Goal: Task Accomplishment & Management: Manage account settings

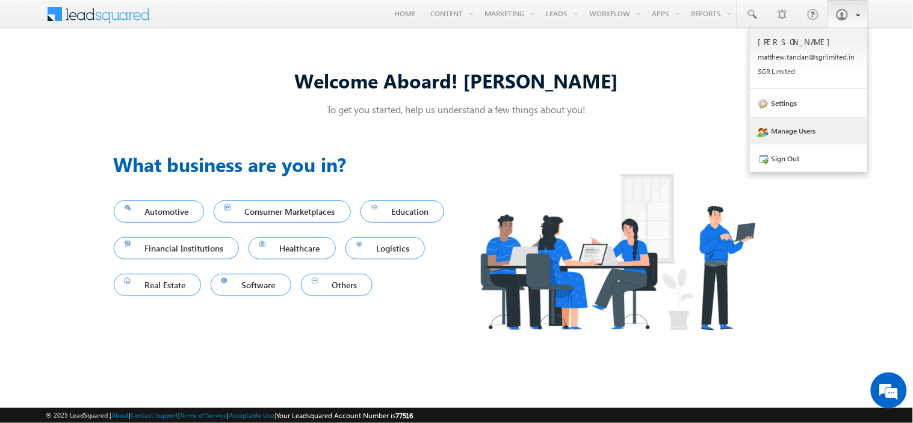
click at [779, 129] on link "Manage Users" at bounding box center [809, 131] width 118 height 28
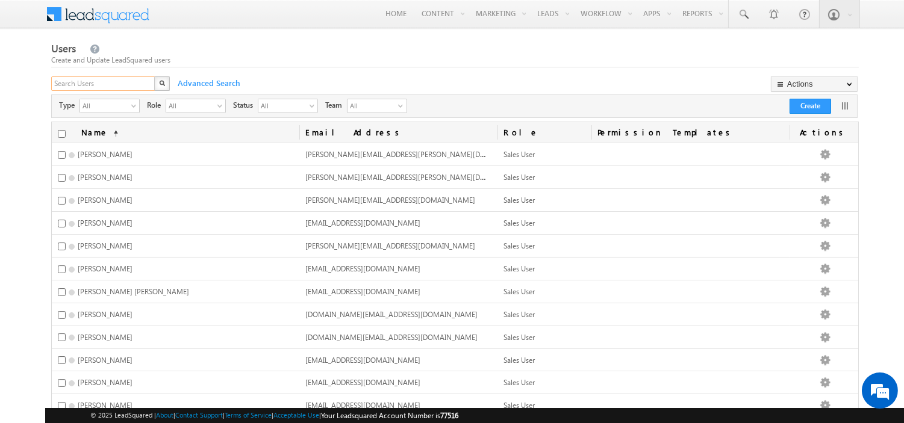
click at [137, 83] on input "text" at bounding box center [103, 83] width 105 height 14
type input "nilesh.sawant"
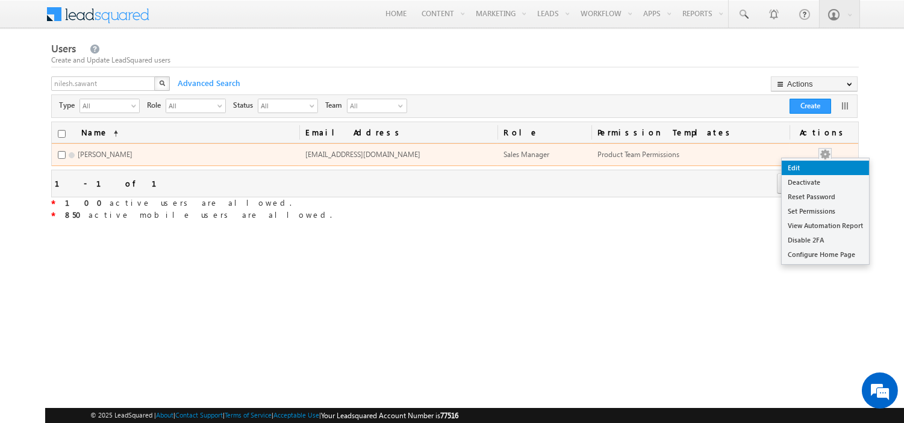
click at [814, 169] on link "Edit" at bounding box center [825, 168] width 87 height 14
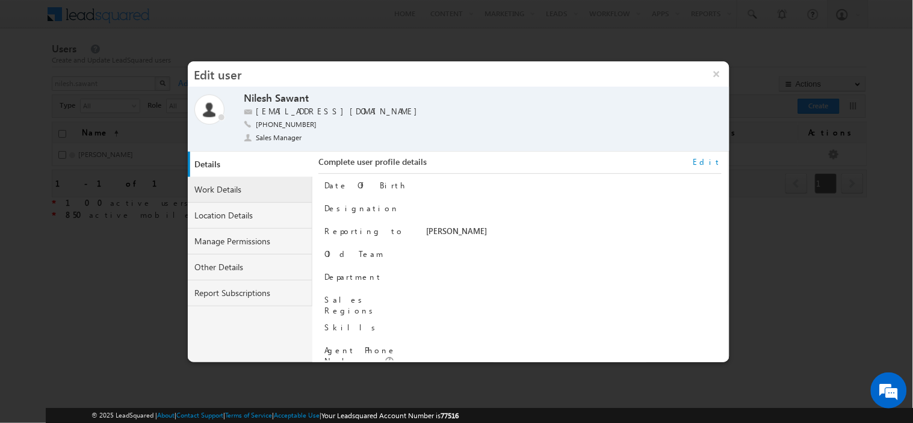
click at [240, 193] on link "Work Details" at bounding box center [250, 190] width 125 height 26
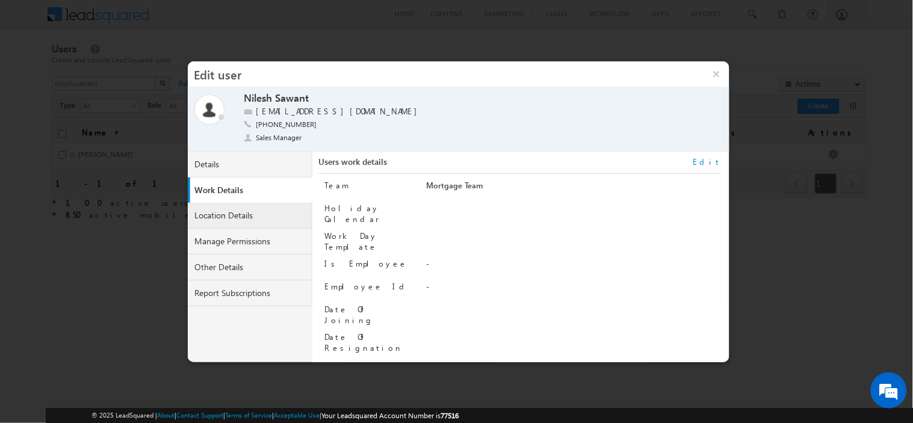
click at [234, 213] on link "Location Details" at bounding box center [250, 216] width 125 height 26
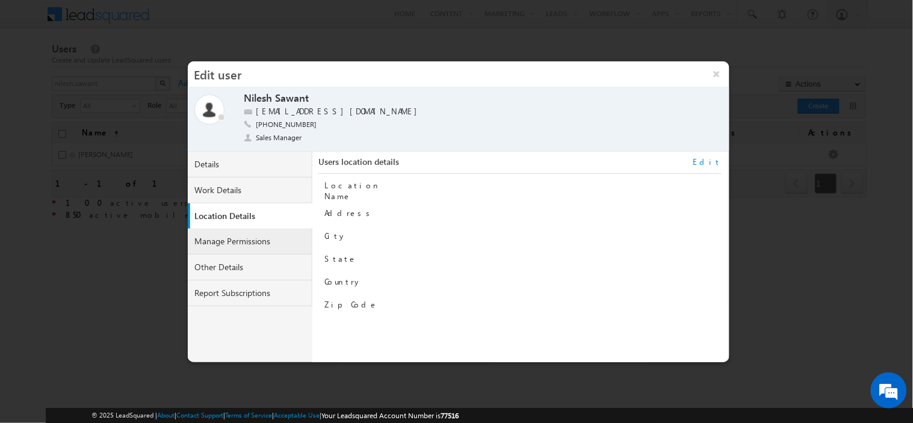
click at [246, 238] on link "Manage Permissions" at bounding box center [250, 242] width 125 height 26
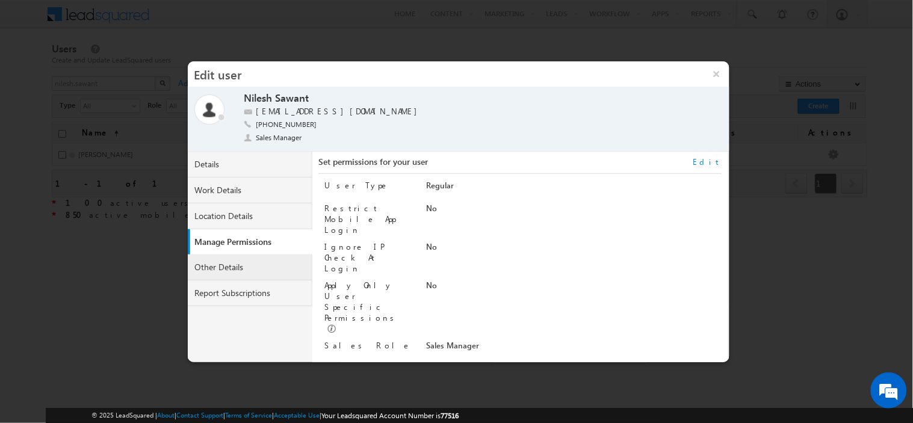
click at [223, 269] on link "Other Details" at bounding box center [250, 268] width 125 height 26
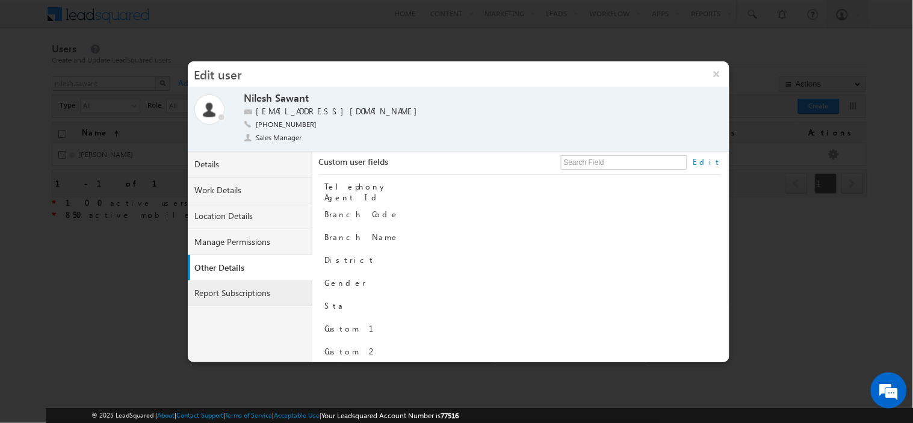
click at [235, 300] on link "Report Subscriptions" at bounding box center [250, 294] width 125 height 26
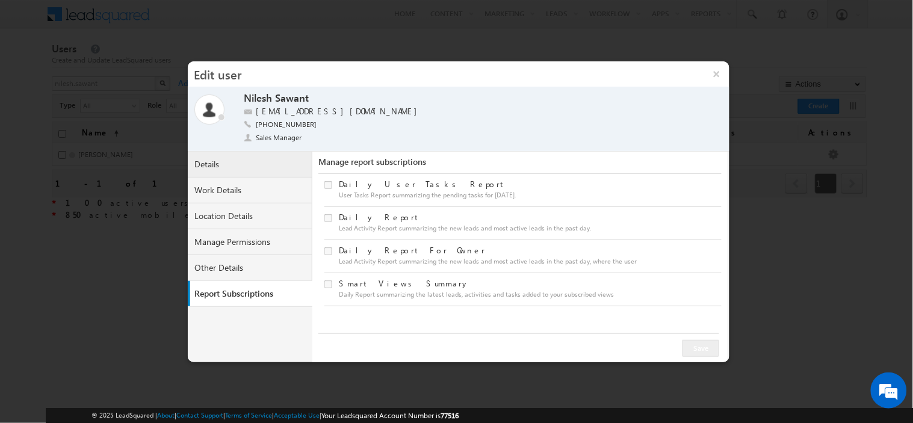
click at [219, 175] on link "Details" at bounding box center [250, 165] width 125 height 26
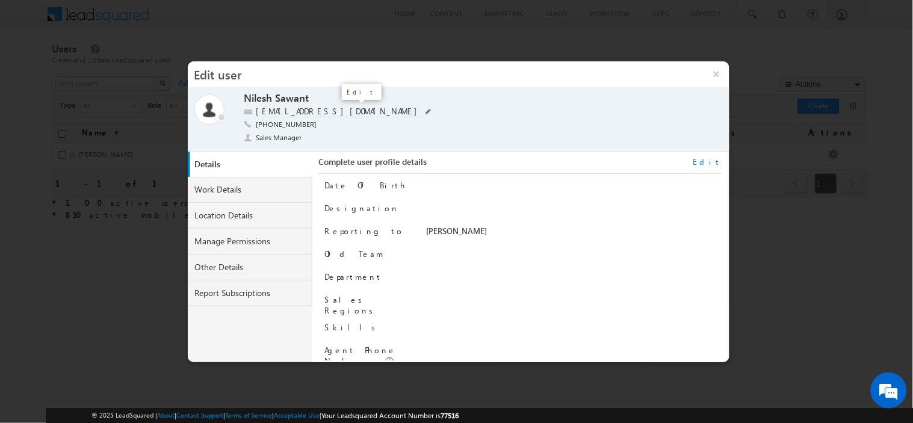
click at [426, 110] on span at bounding box center [429, 111] width 6 height 6
drag, startPoint x: 357, startPoint y: 110, endPoint x: 257, endPoint y: 110, distance: 100.6
click at [257, 110] on input "[EMAIL_ADDRESS][DOMAIN_NAME]" at bounding box center [331, 111] width 151 height 10
type input "M"
click at [405, 268] on div "Date Of Birth Designation Reporting to [PERSON_NAME] Old Team Department" at bounding box center [523, 267] width 397 height 187
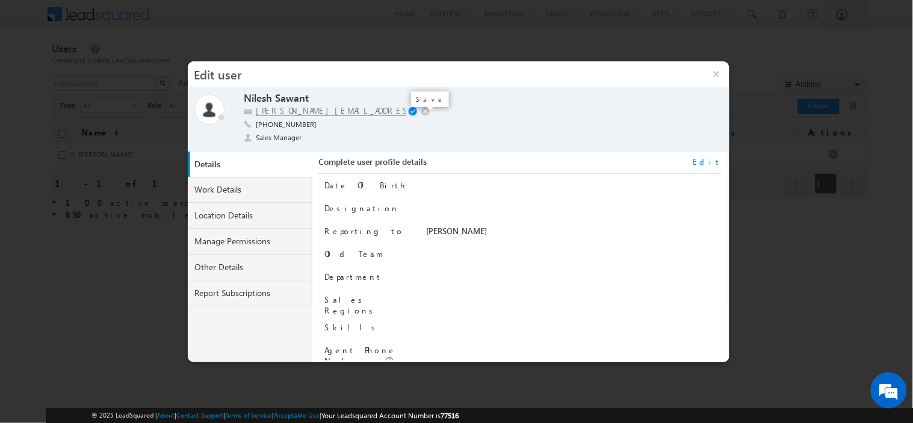
click at [412, 112] on span at bounding box center [414, 112] width 11 height 10
click at [426, 111] on span at bounding box center [429, 111] width 6 height 6
drag, startPoint x: 356, startPoint y: 111, endPoint x: 255, endPoint y: 113, distance: 101.2
click at [256, 113] on input "[EMAIL_ADDRESS][DOMAIN_NAME]" at bounding box center [331, 111] width 151 height 10
click at [415, 107] on span at bounding box center [414, 112] width 11 height 10
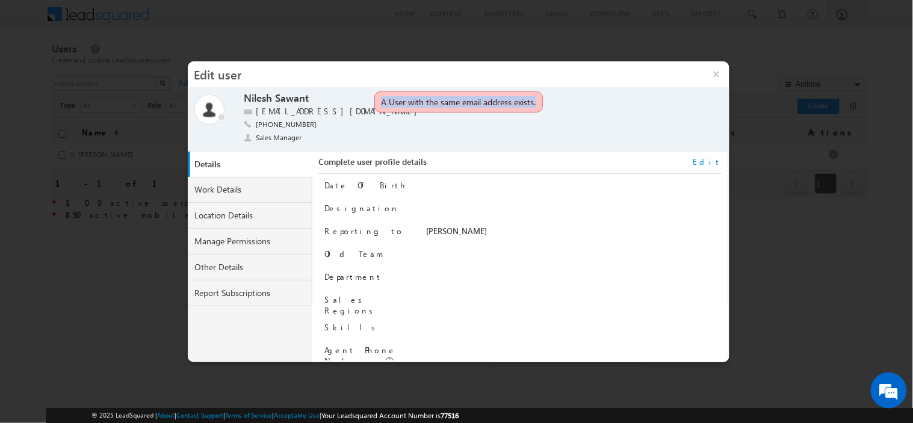
drag, startPoint x: 381, startPoint y: 101, endPoint x: 540, endPoint y: 100, distance: 158.4
click at [540, 100] on div "A User with the same email address exists." at bounding box center [459, 102] width 169 height 21
click at [423, 111] on link at bounding box center [427, 111] width 8 height 11
drag, startPoint x: 352, startPoint y: 111, endPoint x: 251, endPoint y: 113, distance: 101.2
click at [251, 113] on div "[EMAIL_ADDRESS][DOMAIN_NAME] [DOMAIN_NAME][EMAIL_ADDRESS][DOMAIN_NAME]" at bounding box center [463, 112] width 438 height 12
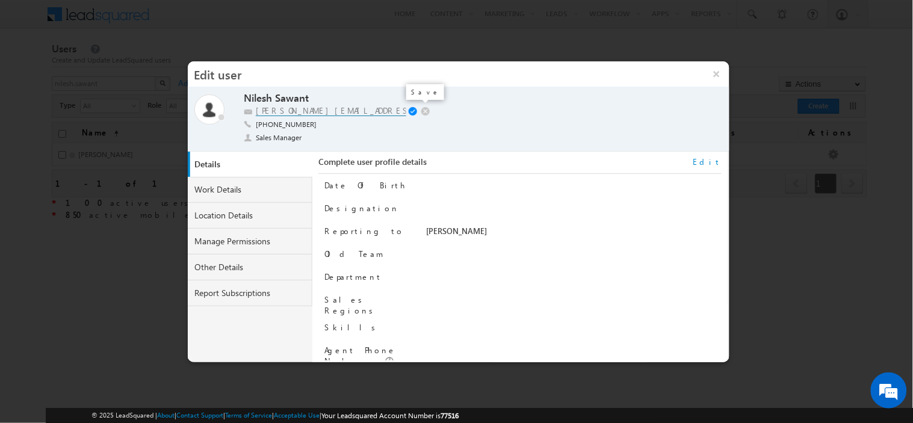
type input "[PERSON_NAME][EMAIL_ADDRESS][PERSON_NAME][DOMAIN_NAME]"
click at [411, 109] on span at bounding box center [414, 112] width 11 height 10
click at [717, 71] on button "×" at bounding box center [717, 73] width 26 height 25
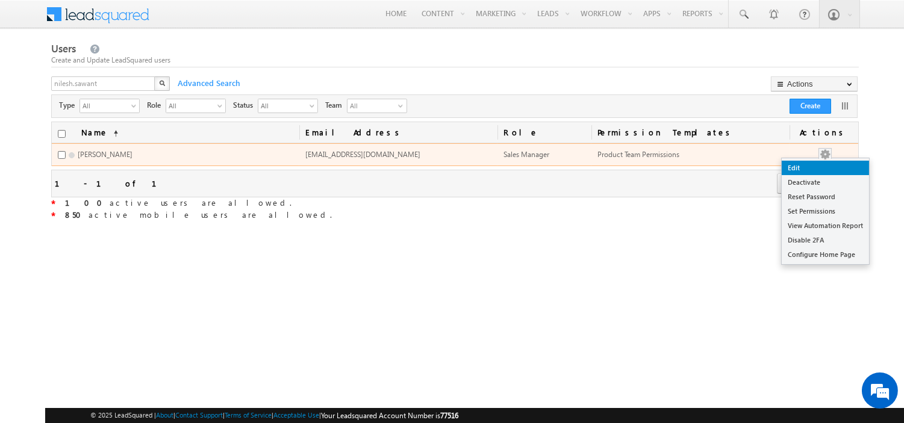
click at [827, 170] on link "Edit" at bounding box center [825, 168] width 87 height 14
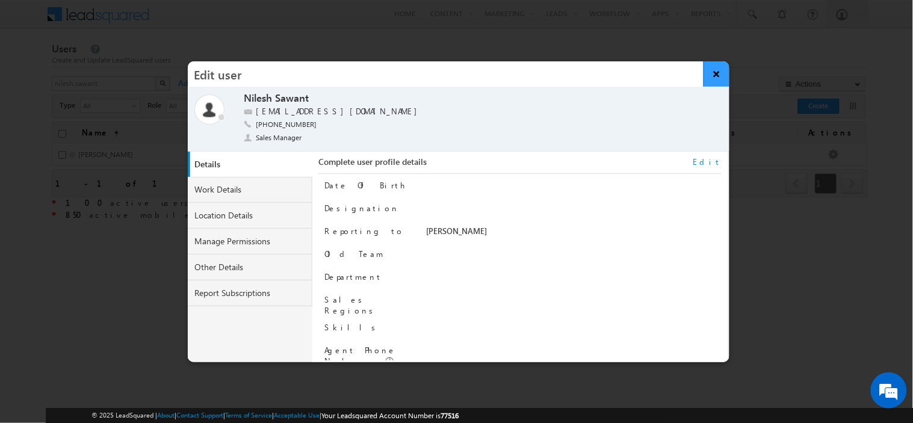
click at [718, 75] on button "×" at bounding box center [717, 73] width 26 height 25
